Goal: Information Seeking & Learning: Learn about a topic

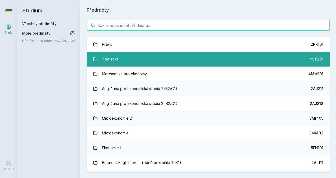
drag, startPoint x: 113, startPoint y: 26, endPoint x: 105, endPoint y: 58, distance: 32.3
click at [105, 58] on div "Právo 2PR101 Statistika 4ST201 Matematika pro ekonomy 4MM101 Angličtina pro eko…" at bounding box center [208, 96] width 256 height 164
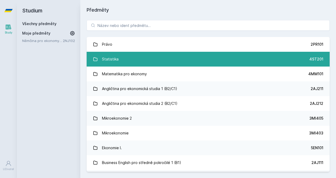
click at [105, 58] on div "Statistika" at bounding box center [110, 59] width 17 height 11
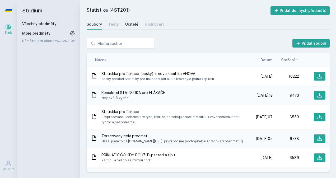
click at [133, 23] on div "Učitelé" at bounding box center [131, 24] width 13 height 5
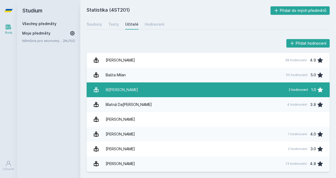
click at [123, 87] on div "Bí[PERSON_NAME]" at bounding box center [122, 89] width 32 height 11
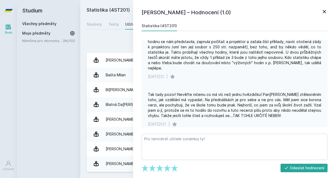
scroll to position [18, 0]
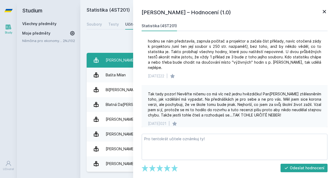
click at [103, 55] on link "Ar[PERSON_NAME] 38 hodnocení 4.9" at bounding box center [208, 60] width 243 height 15
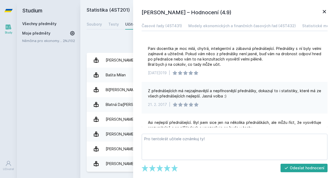
click at [324, 11] on icon at bounding box center [324, 11] width 3 height 3
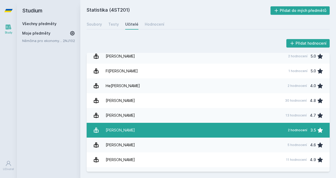
scroll to position [195, 0]
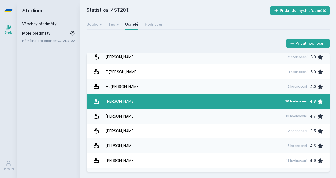
click at [117, 98] on div "[PERSON_NAME]" at bounding box center [120, 101] width 29 height 11
